Goal: Task Accomplishment & Management: Use online tool/utility

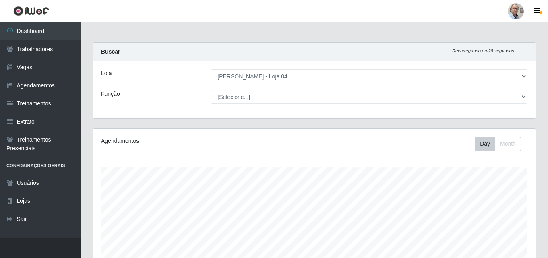
select select "251"
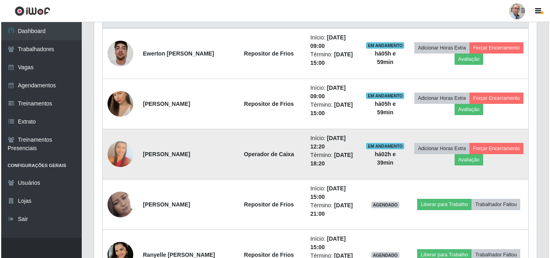
scroll to position [455, 0]
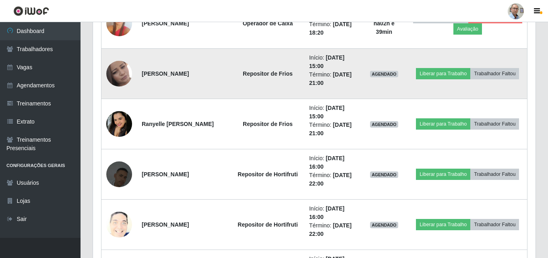
click at [462, 82] on td "Liberar para Trabalho Trabalhador Faltou" at bounding box center [467, 74] width 119 height 50
click at [461, 75] on button "Liberar para Trabalho" at bounding box center [443, 73] width 54 height 11
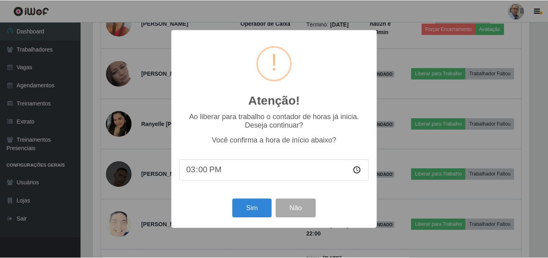
scroll to position [167, 438]
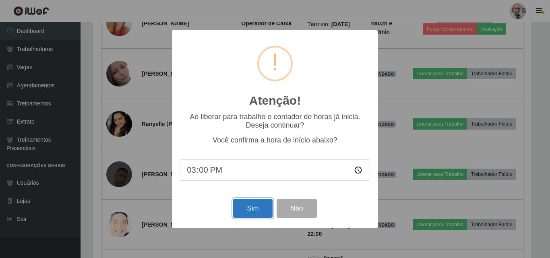
click at [264, 204] on button "Sim" at bounding box center [252, 208] width 39 height 19
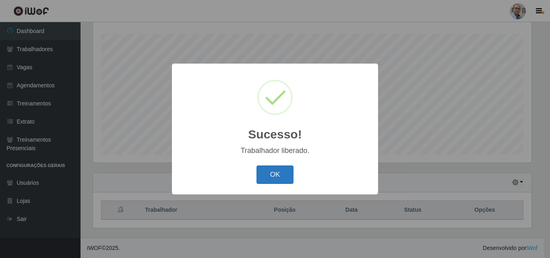
click at [279, 177] on button "OK" at bounding box center [274, 174] width 37 height 19
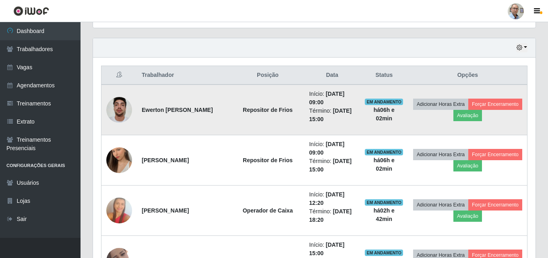
scroll to position [254, 0]
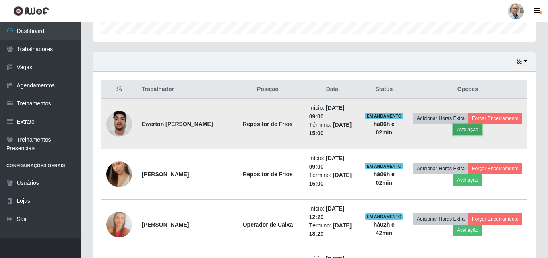
click at [482, 127] on button "Avaliação" at bounding box center [467, 129] width 29 height 11
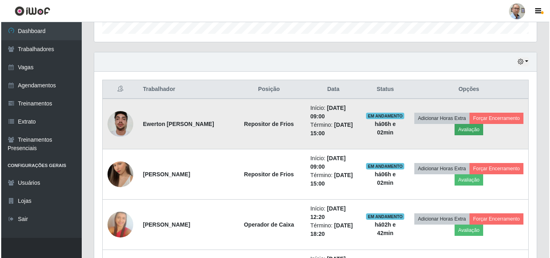
scroll to position [167, 438]
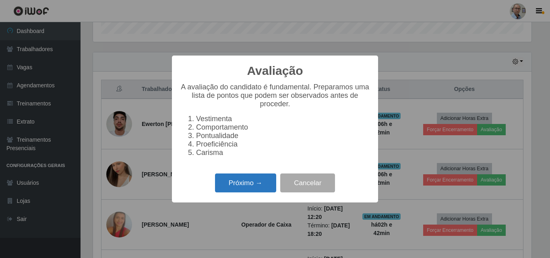
click at [252, 192] on button "Próximo →" at bounding box center [245, 183] width 61 height 19
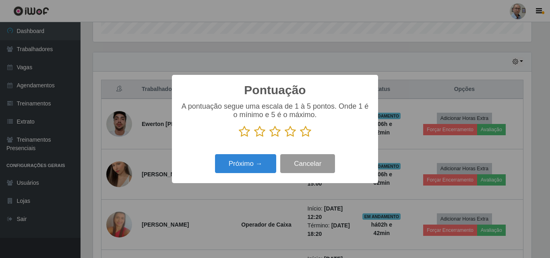
scroll to position [402436, 402164]
click at [303, 133] on icon at bounding box center [305, 132] width 11 height 12
click at [300, 138] on input "radio" at bounding box center [300, 138] width 0 height 0
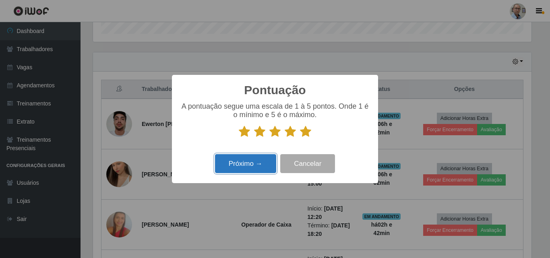
click at [233, 165] on button "Próximo →" at bounding box center [245, 163] width 61 height 19
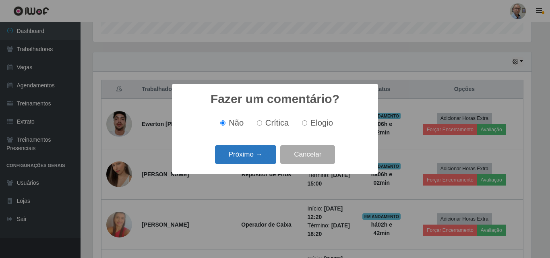
click at [237, 155] on button "Próximo →" at bounding box center [245, 154] width 61 height 19
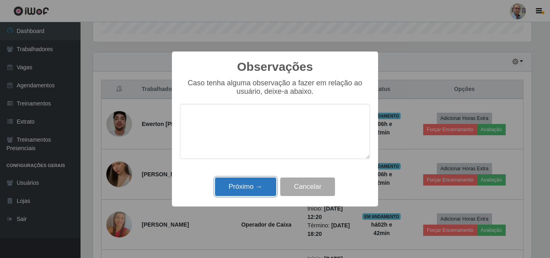
click at [241, 186] on button "Próximo →" at bounding box center [245, 187] width 61 height 19
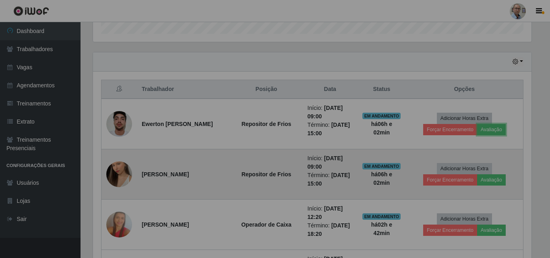
scroll to position [167, 442]
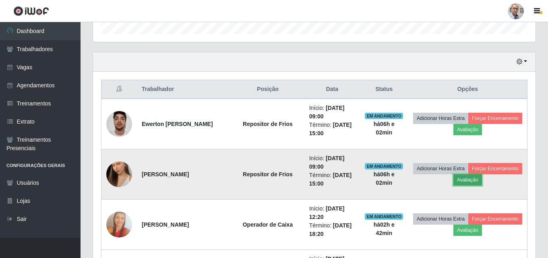
click at [482, 181] on button "Avaliação" at bounding box center [467, 179] width 29 height 11
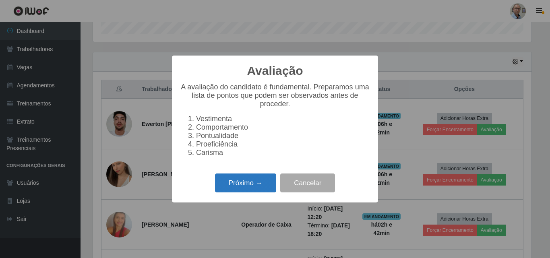
click at [253, 183] on button "Próximo →" at bounding box center [245, 183] width 61 height 19
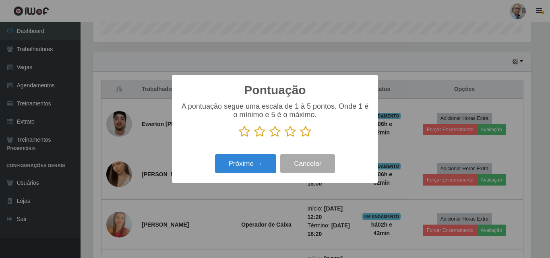
click at [305, 132] on icon at bounding box center [305, 132] width 11 height 12
click at [300, 138] on input "radio" at bounding box center [300, 138] width 0 height 0
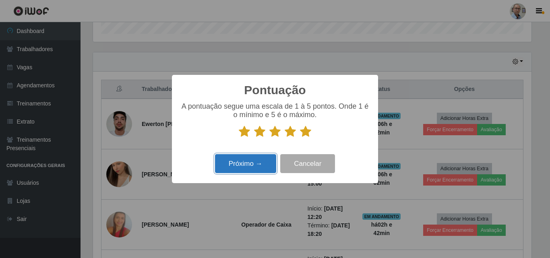
click at [250, 158] on button "Próximo →" at bounding box center [245, 163] width 61 height 19
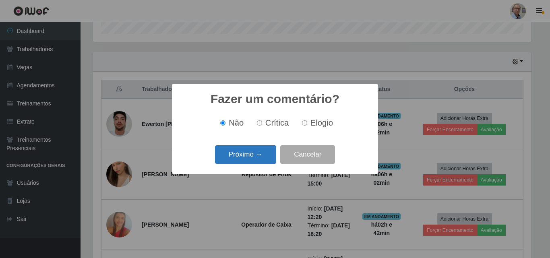
click at [246, 159] on button "Próximo →" at bounding box center [245, 154] width 61 height 19
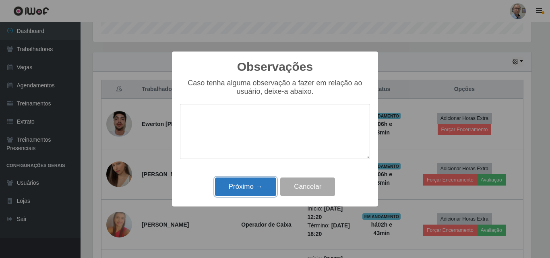
click at [238, 184] on button "Próximo →" at bounding box center [245, 187] width 61 height 19
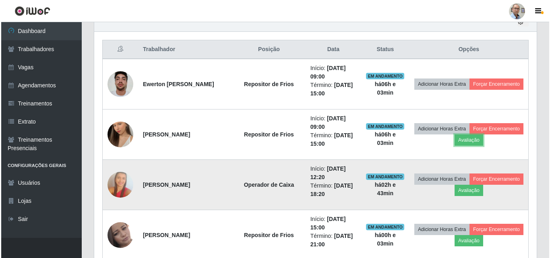
scroll to position [335, 0]
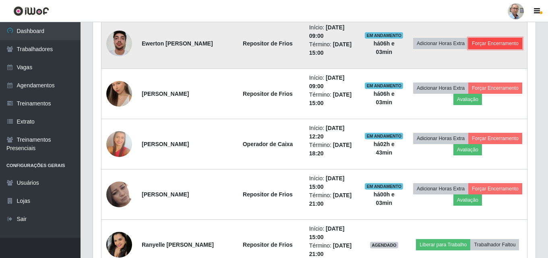
click at [483, 49] on button "Forçar Encerramento" at bounding box center [495, 43] width 54 height 11
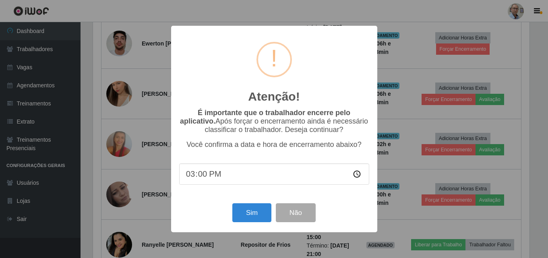
scroll to position [167, 438]
click at [246, 221] on button "Sim" at bounding box center [252, 212] width 39 height 19
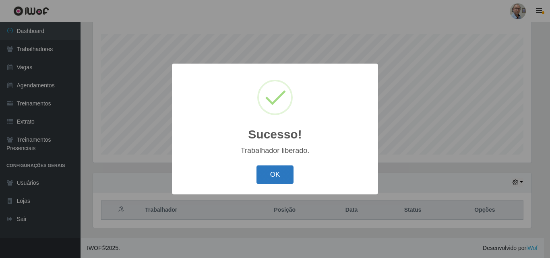
click at [270, 172] on button "OK" at bounding box center [274, 174] width 37 height 19
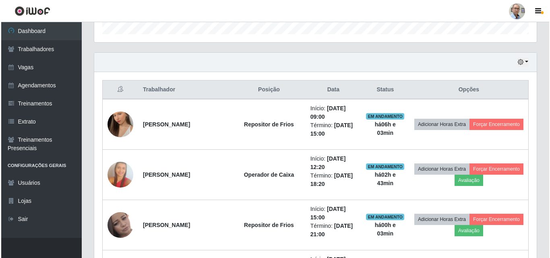
scroll to position [254, 0]
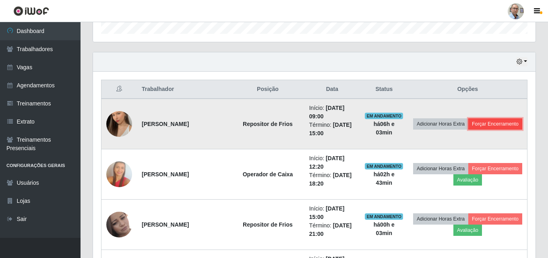
click at [468, 130] on button "Forçar Encerramento" at bounding box center [495, 123] width 54 height 11
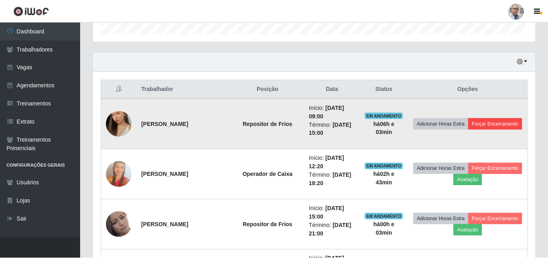
scroll to position [167, 438]
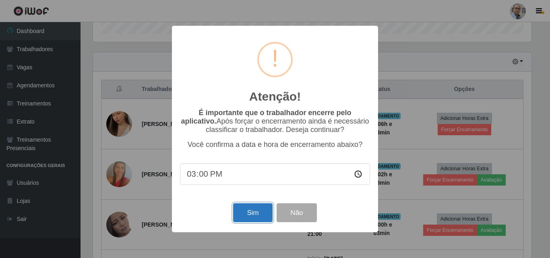
click at [251, 209] on button "Sim" at bounding box center [252, 212] width 39 height 19
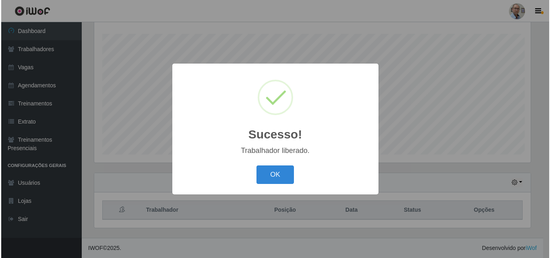
scroll to position [0, 0]
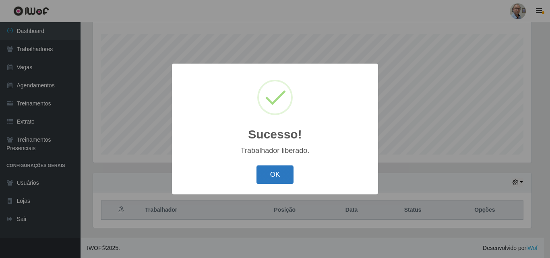
click at [272, 178] on button "OK" at bounding box center [274, 174] width 37 height 19
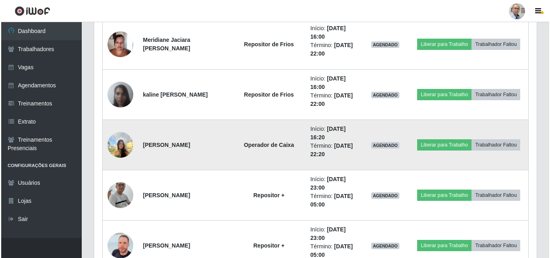
scroll to position [1341, 0]
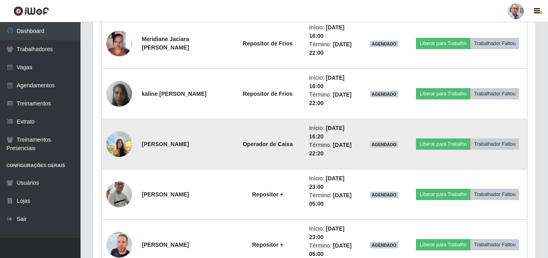
click at [119, 141] on img at bounding box center [119, 144] width 26 height 34
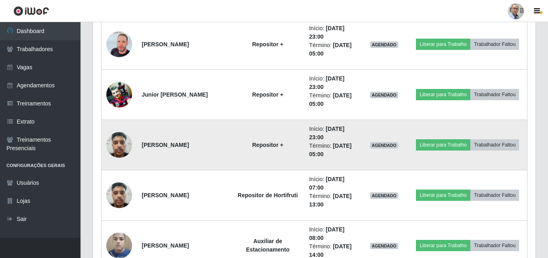
scroll to position [1542, 0]
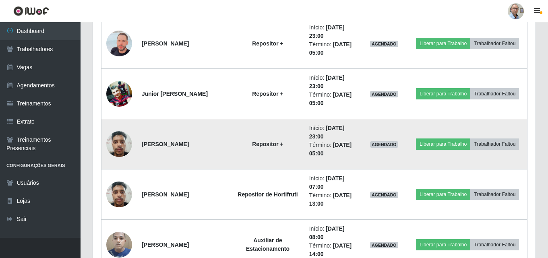
click at [126, 146] on img at bounding box center [119, 144] width 26 height 34
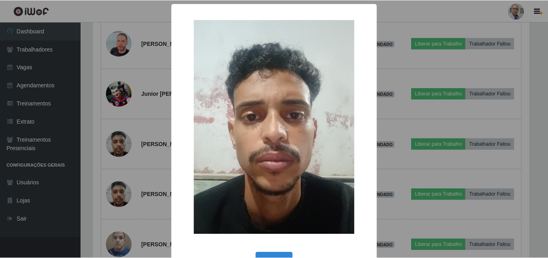
scroll to position [27, 0]
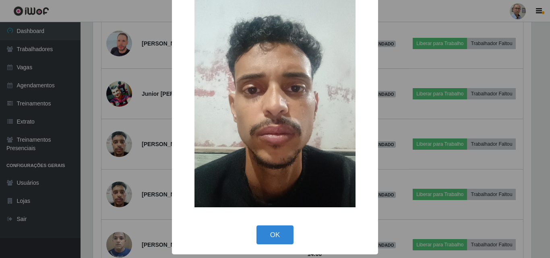
click at [137, 193] on div "× OK Cancel" at bounding box center [275, 129] width 550 height 258
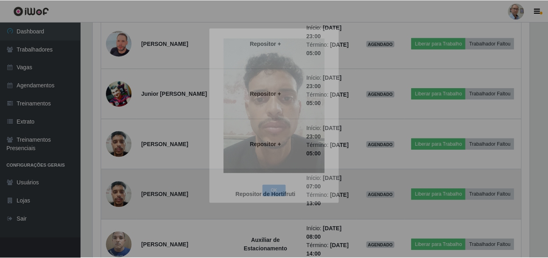
scroll to position [167, 442]
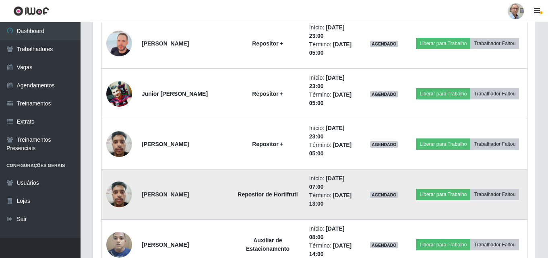
click at [120, 196] on img at bounding box center [119, 194] width 26 height 34
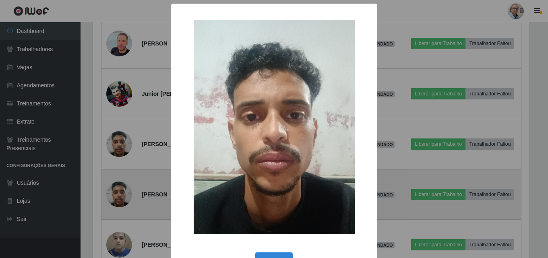
scroll to position [167, 438]
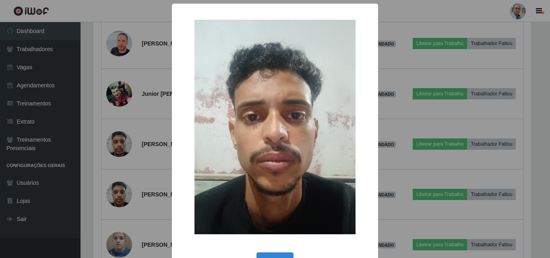
click at [126, 167] on div "× OK Cancel" at bounding box center [275, 129] width 550 height 258
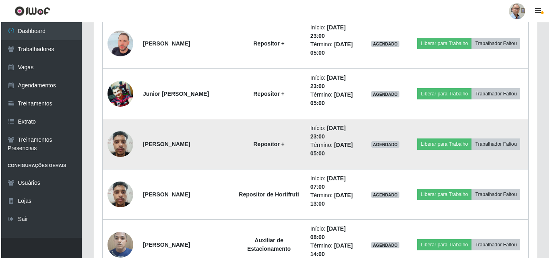
scroll to position [1623, 0]
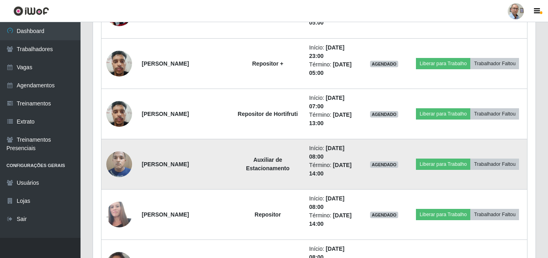
click at [115, 162] on img at bounding box center [119, 164] width 26 height 34
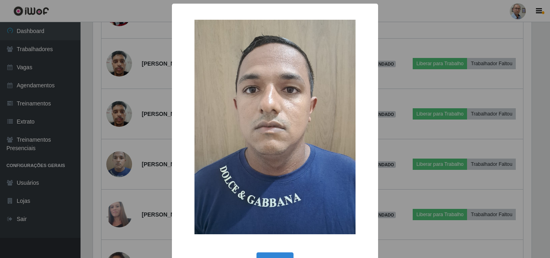
click at [122, 140] on div "× OK Cancel" at bounding box center [275, 129] width 550 height 258
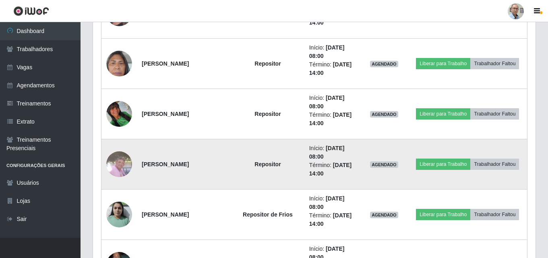
click at [120, 163] on img at bounding box center [119, 164] width 26 height 26
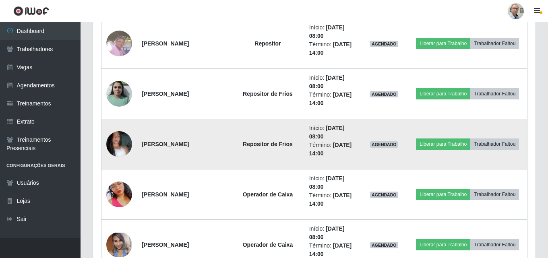
click at [123, 141] on img at bounding box center [119, 144] width 26 height 46
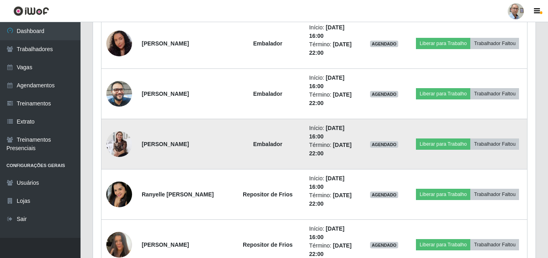
click at [124, 142] on img at bounding box center [119, 144] width 26 height 26
